Goal: Transaction & Acquisition: Purchase product/service

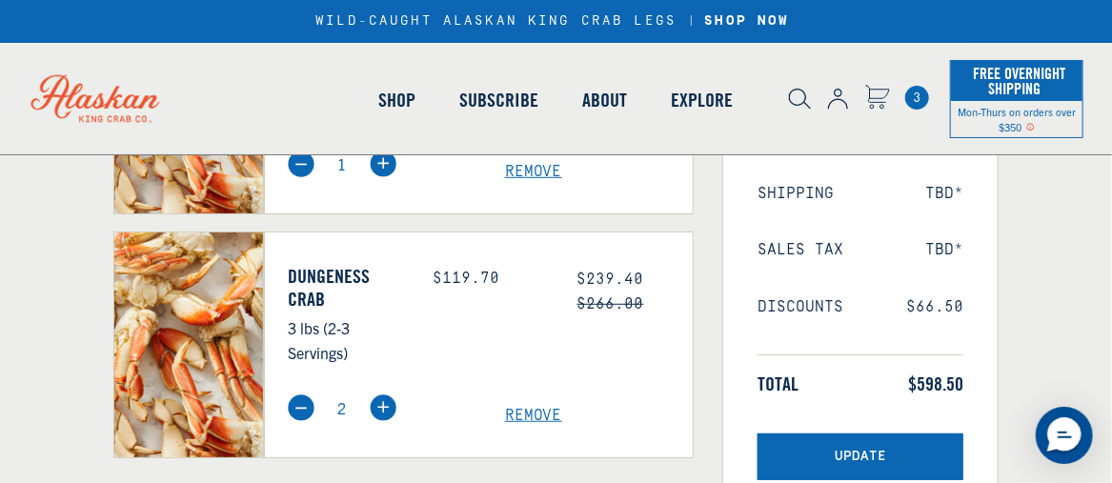
scroll to position [342, 0]
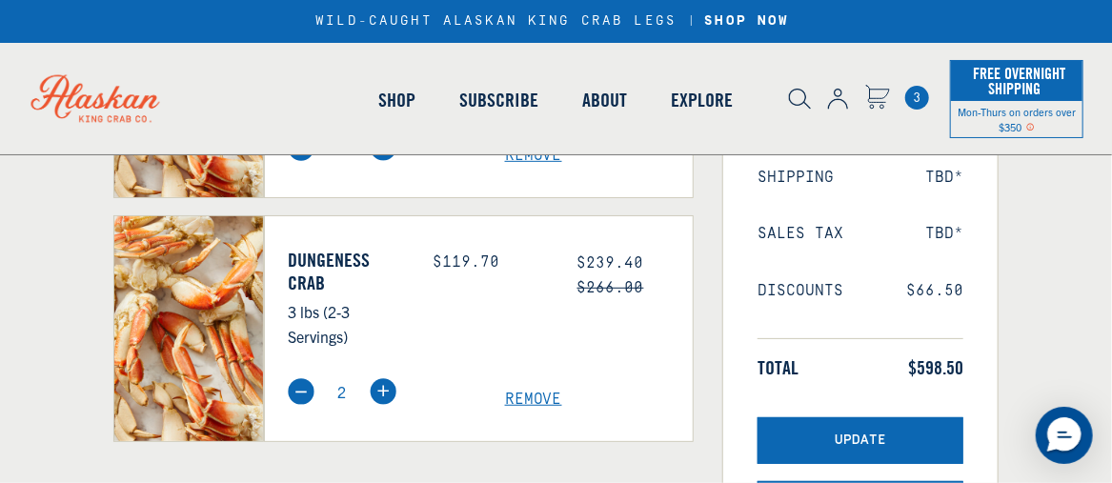
click at [541, 396] on span "Remove" at bounding box center [599, 400] width 189 height 18
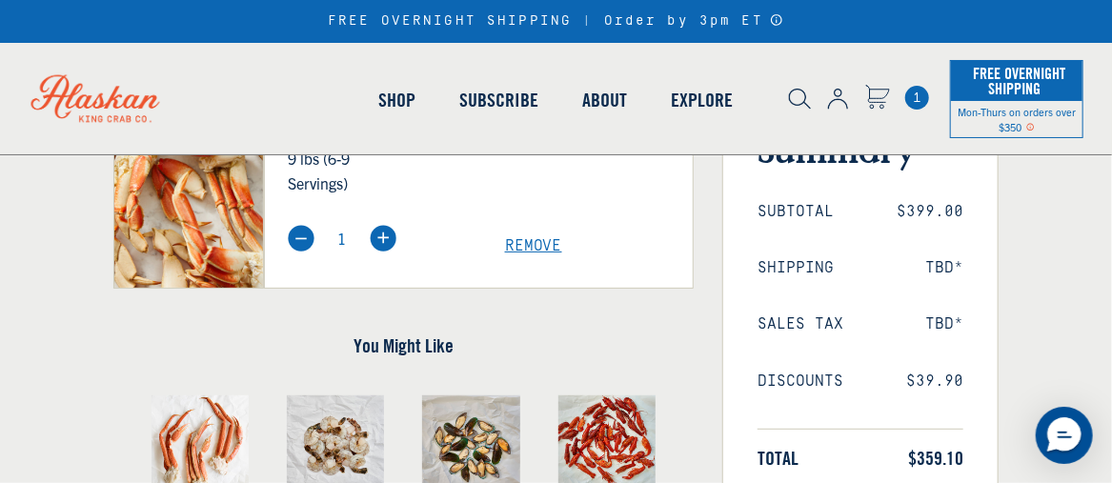
scroll to position [271, 0]
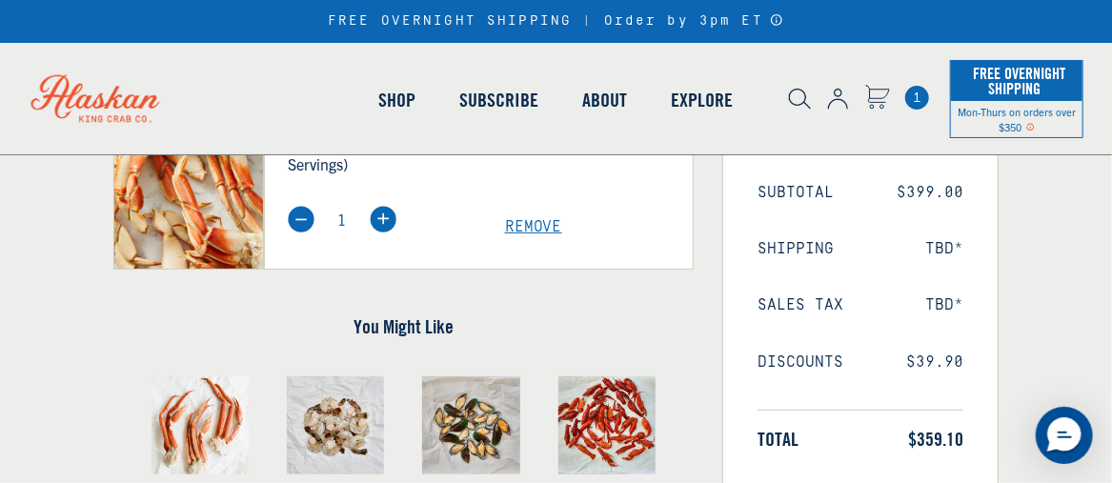
click at [535, 221] on span "Remove" at bounding box center [599, 227] width 189 height 18
